Goal: Task Accomplishment & Management: Use online tool/utility

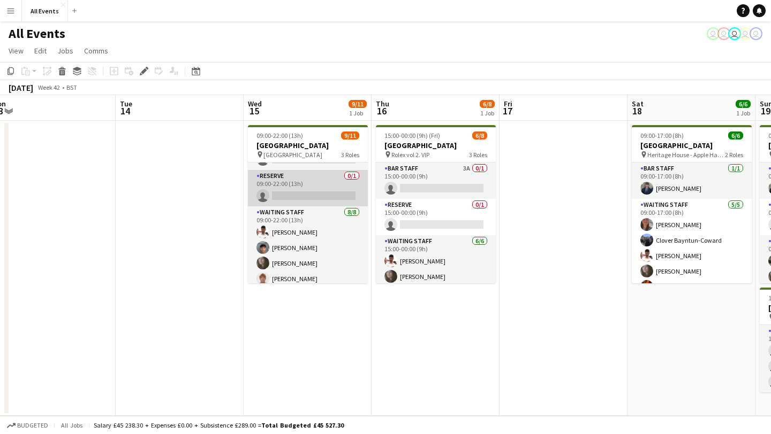
scroll to position [112, 0]
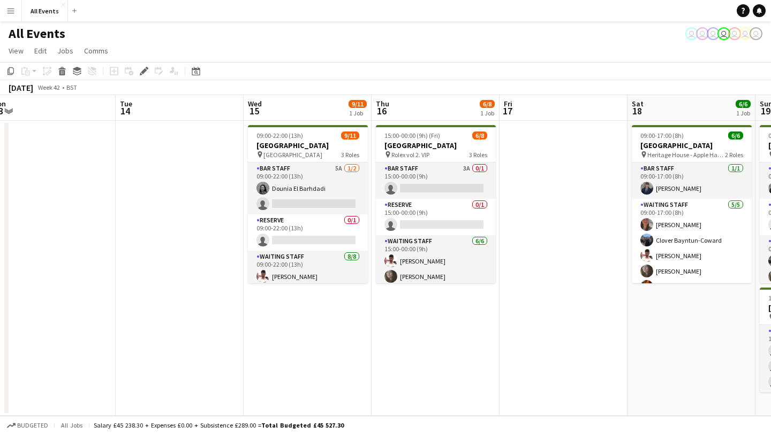
click at [10, 17] on button "Menu" at bounding box center [10, 10] width 21 height 21
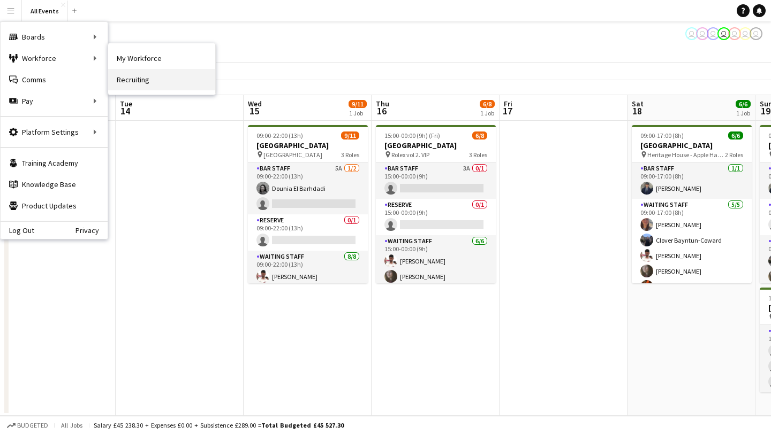
click at [140, 78] on link "Recruiting" at bounding box center [161, 79] width 107 height 21
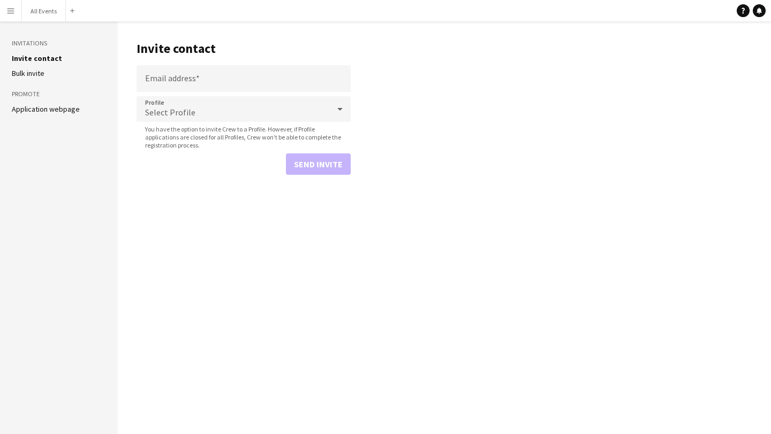
click at [315, 111] on div "Select Profile" at bounding box center [232, 109] width 193 height 26
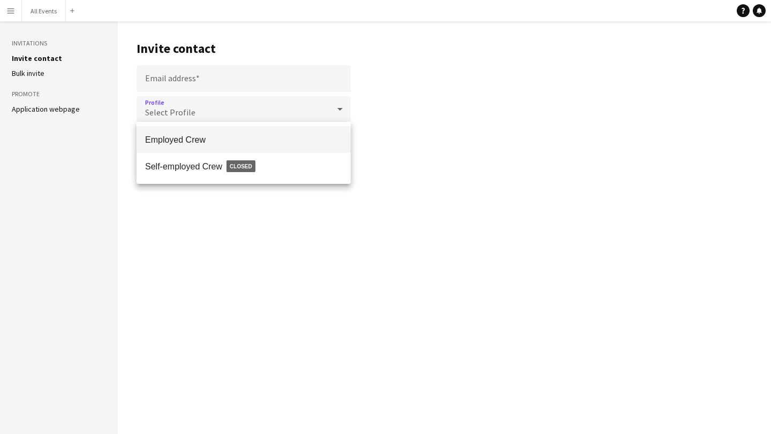
click at [58, 110] on div at bounding box center [385, 217] width 771 height 434
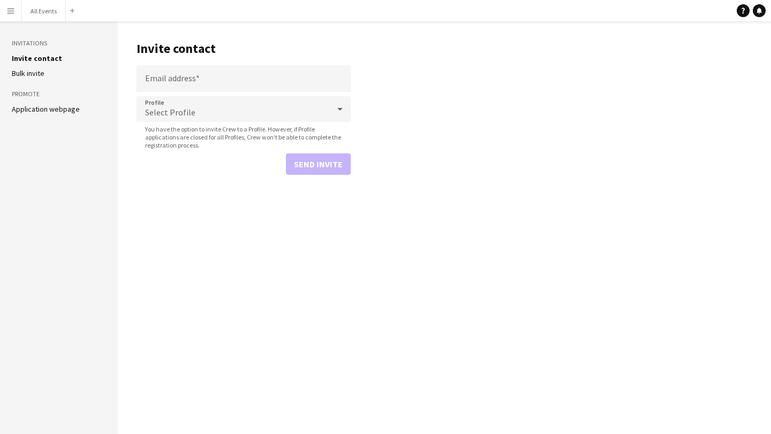
click at [66, 109] on link "Application webpage" at bounding box center [46, 109] width 68 height 10
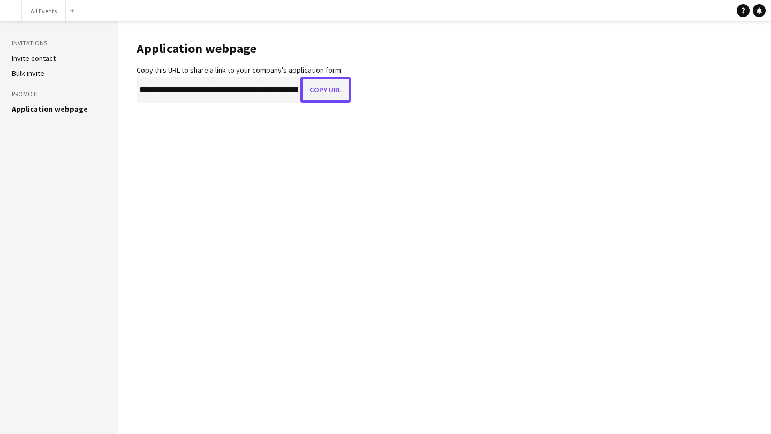
click at [316, 96] on button "Copy URL" at bounding box center [325, 90] width 50 height 26
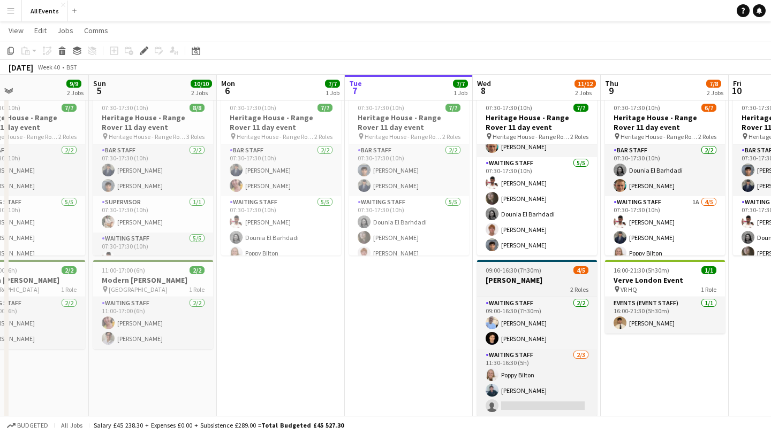
scroll to position [50, 0]
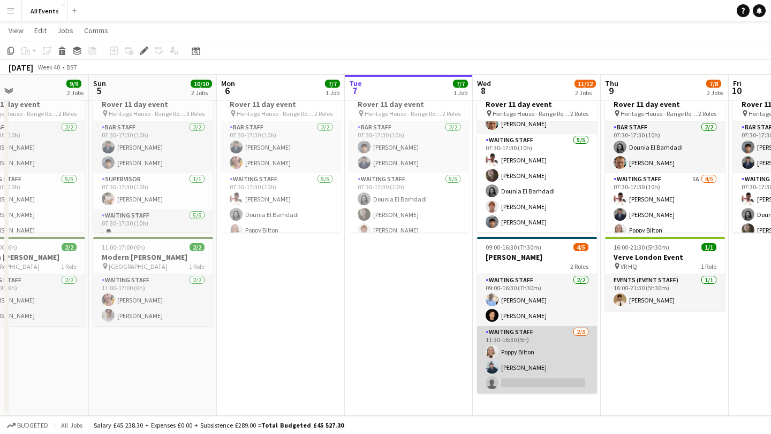
click at [522, 382] on app-card-role "Waiting Staff 2/3 11:30-16:30 (5h) Poppy Bilton Edward Varley single-neutral-ac…" at bounding box center [537, 359] width 120 height 67
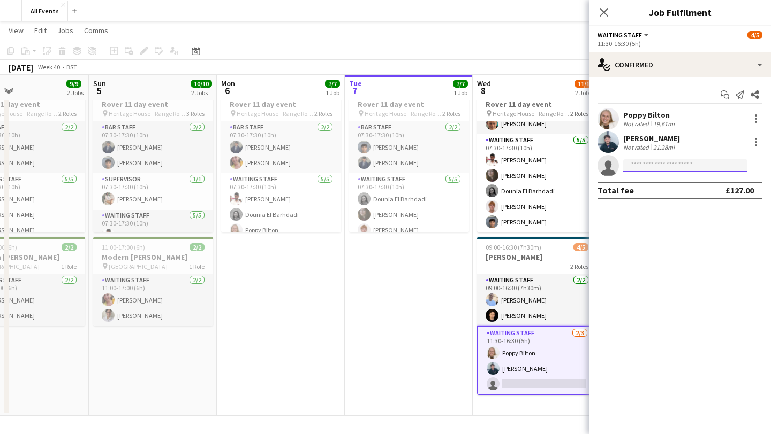
click at [665, 168] on input at bounding box center [685, 165] width 124 height 13
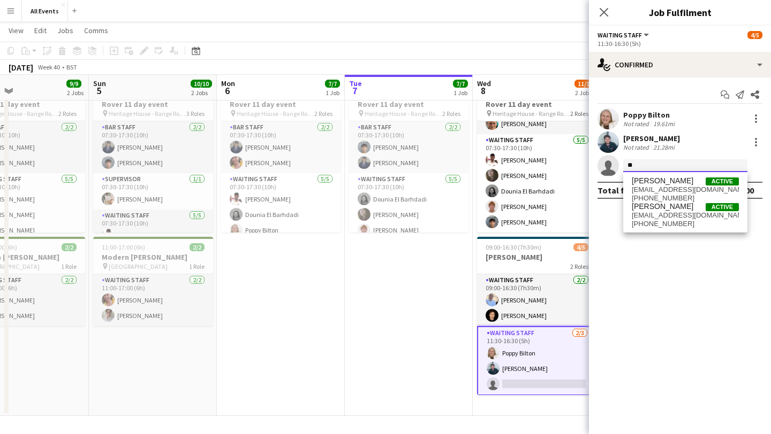
type input "*"
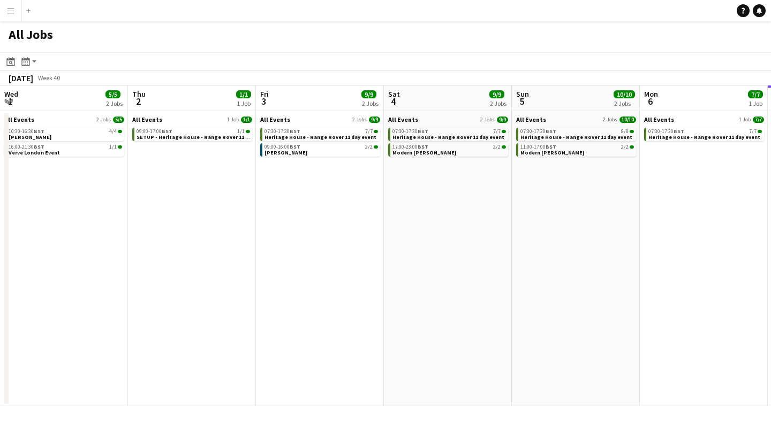
scroll to position [0, 340]
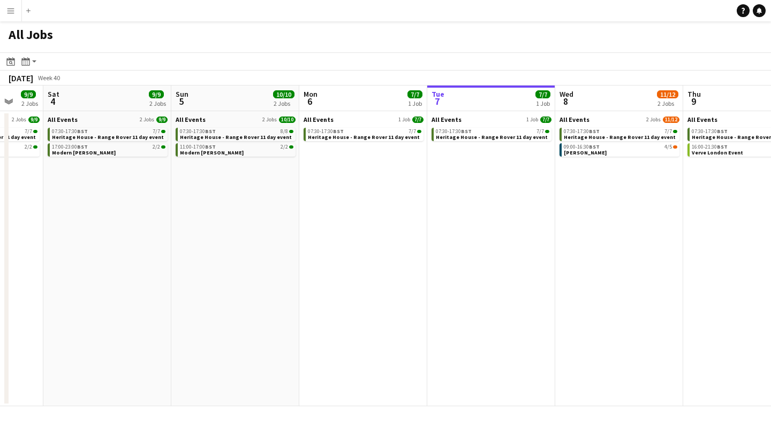
click at [11, 13] on app-icon "Menu" at bounding box center [10, 10] width 9 height 9
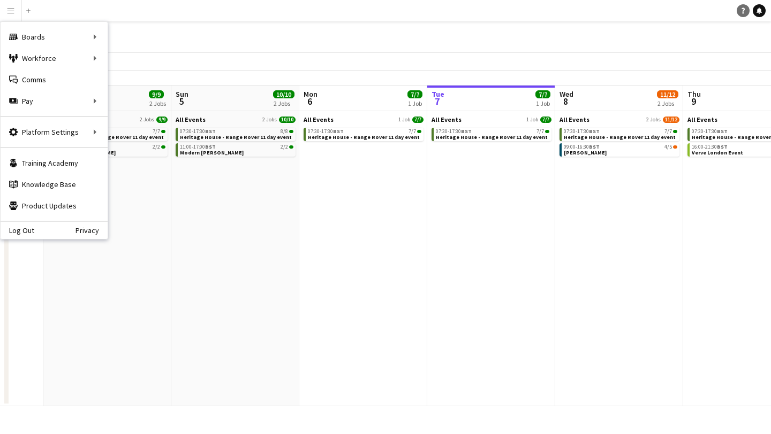
click at [743, 13] on icon at bounding box center [742, 11] width 3 height 6
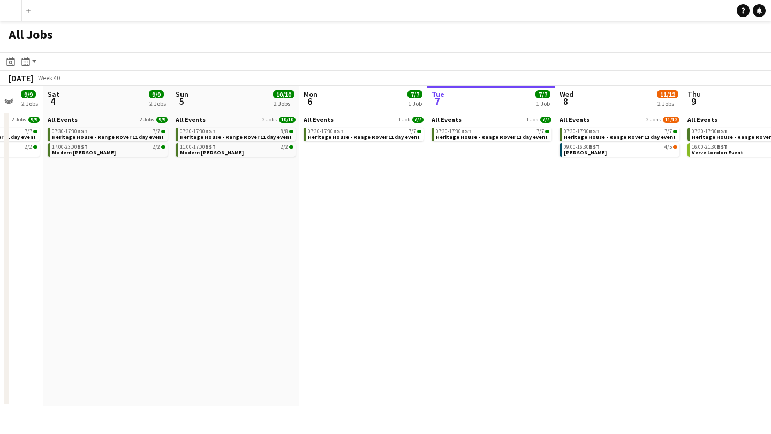
click at [13, 8] on app-icon "Menu" at bounding box center [10, 10] width 9 height 9
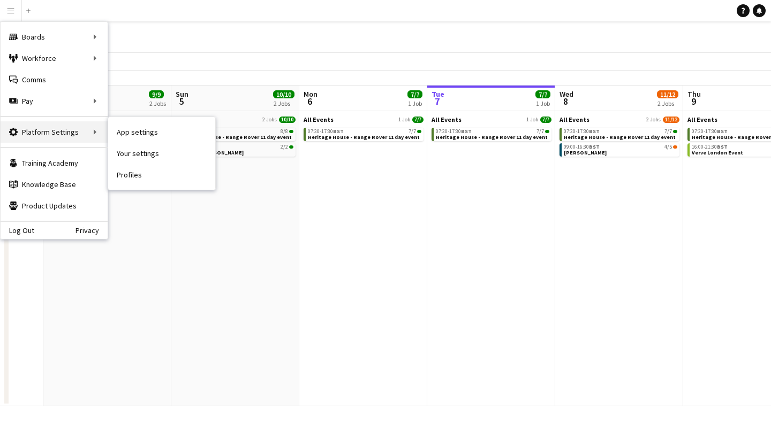
click at [57, 136] on div "Platform Settings Platform Settings" at bounding box center [54, 131] width 107 height 21
click at [87, 133] on div "Platform Settings Platform Settings" at bounding box center [54, 131] width 107 height 21
click at [138, 157] on link "Your settings" at bounding box center [161, 153] width 107 height 21
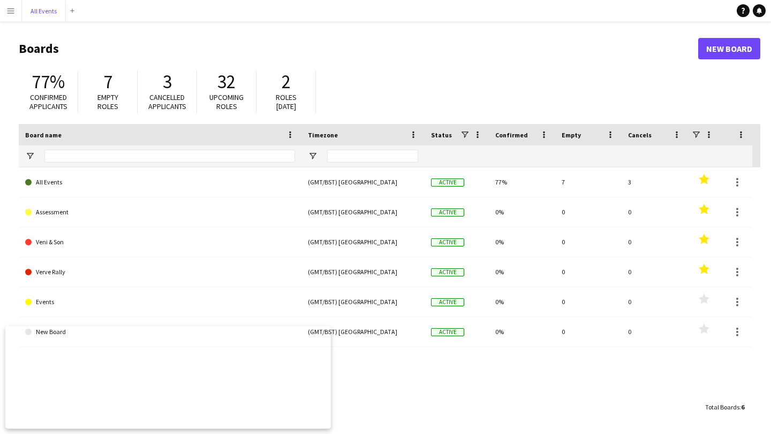
click at [36, 14] on button "All Events Close" at bounding box center [44, 11] width 44 height 21
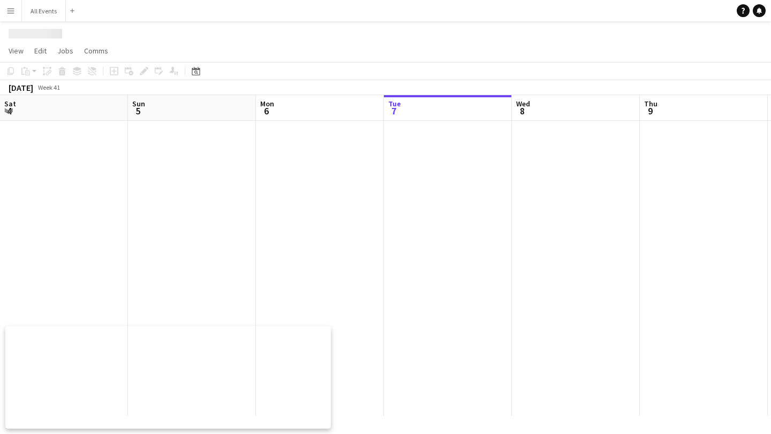
click at [10, 10] on app-icon "Menu" at bounding box center [10, 10] width 9 height 9
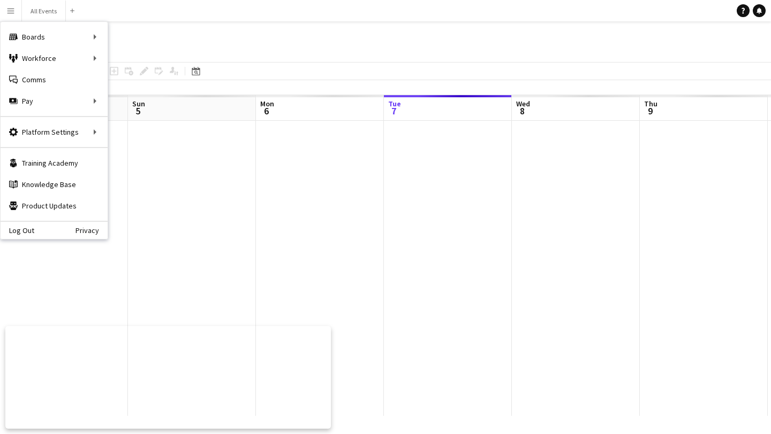
scroll to position [0, 256]
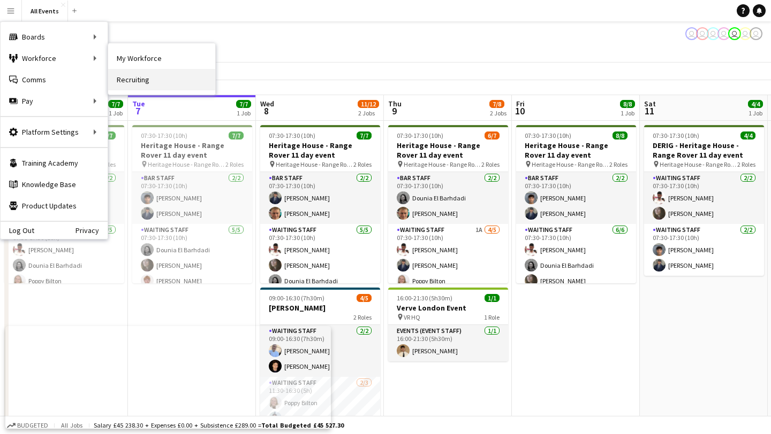
click at [133, 78] on link "Recruiting" at bounding box center [161, 79] width 107 height 21
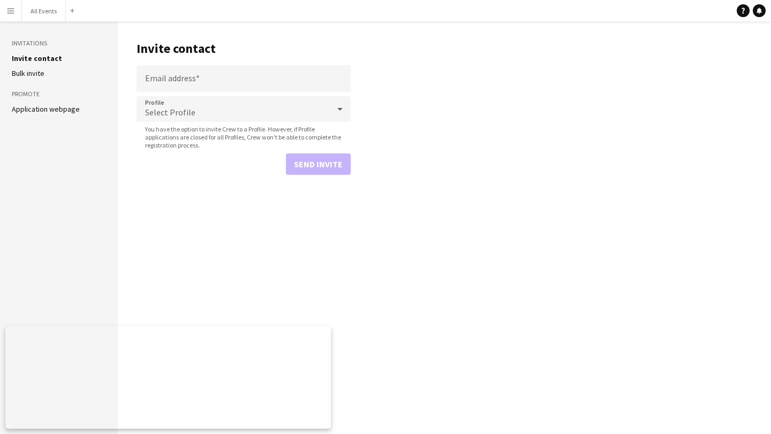
click at [59, 110] on link "Application webpage" at bounding box center [46, 109] width 68 height 10
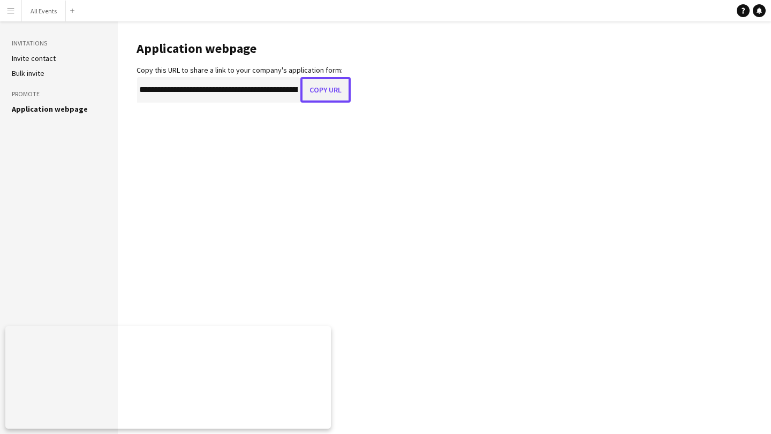
click at [338, 93] on button "Copy URL" at bounding box center [325, 90] width 50 height 26
